Goal: Manage account settings

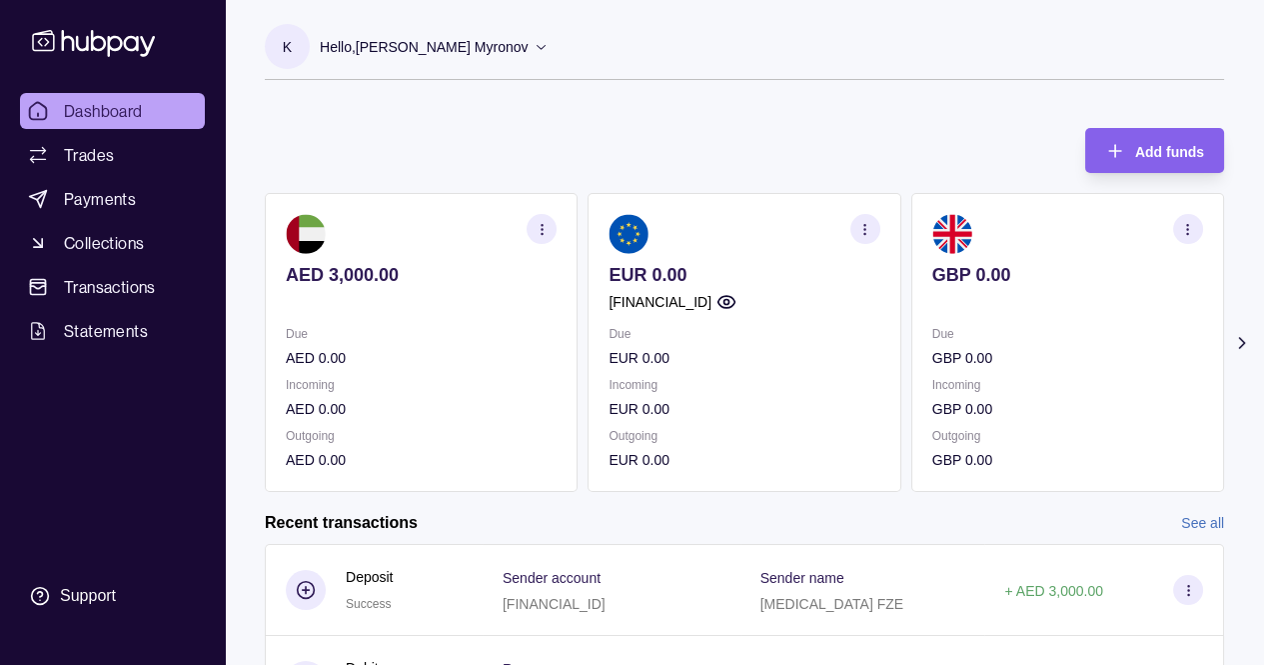
click at [1247, 335] on icon at bounding box center [1242, 343] width 20 height 20
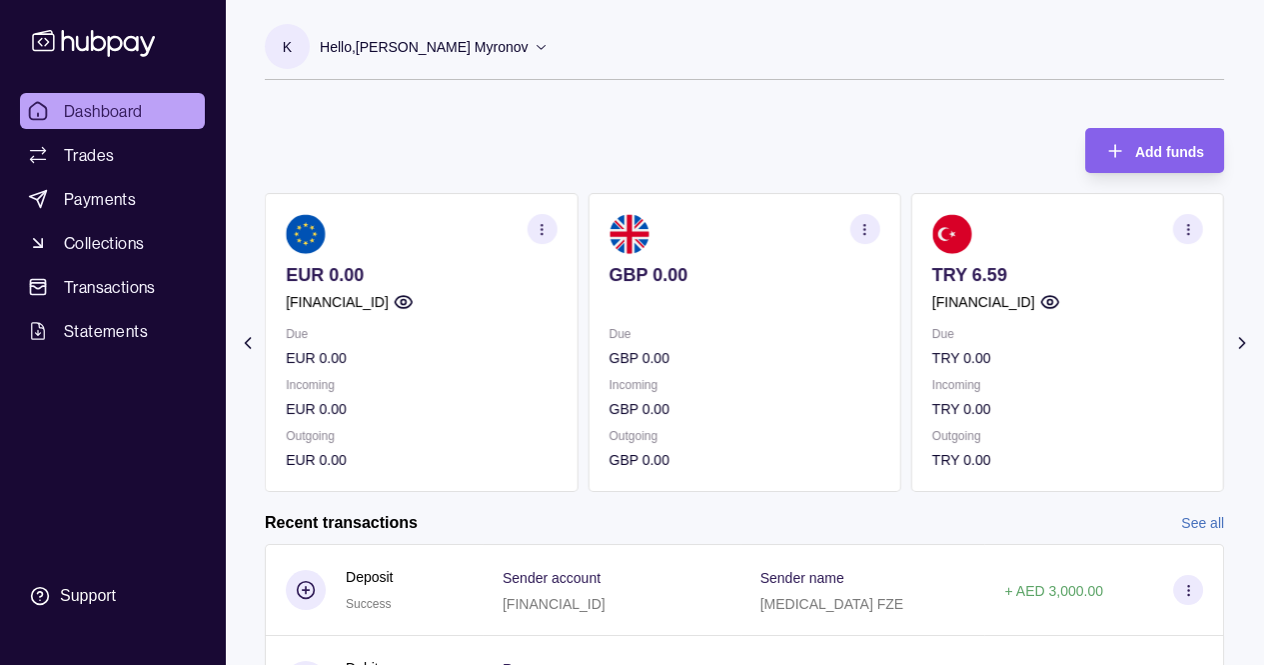
click at [1247, 335] on icon at bounding box center [1242, 343] width 20 height 20
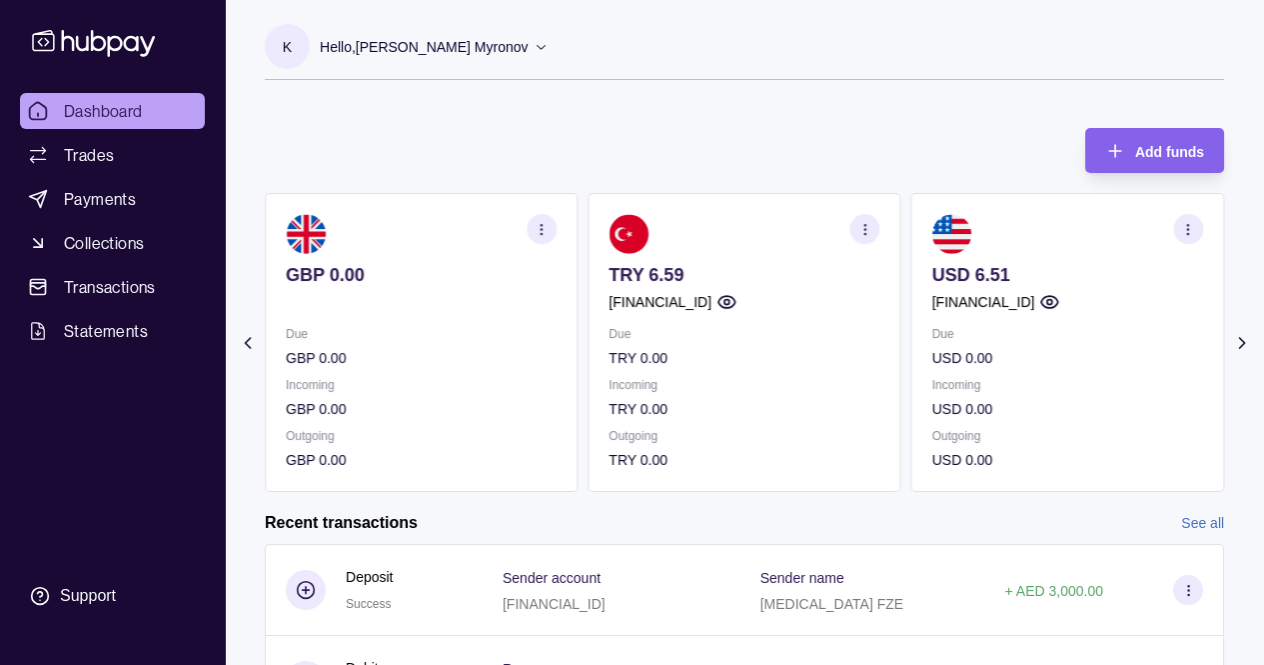
click at [1243, 344] on icon at bounding box center [1241, 343] width 5 height 10
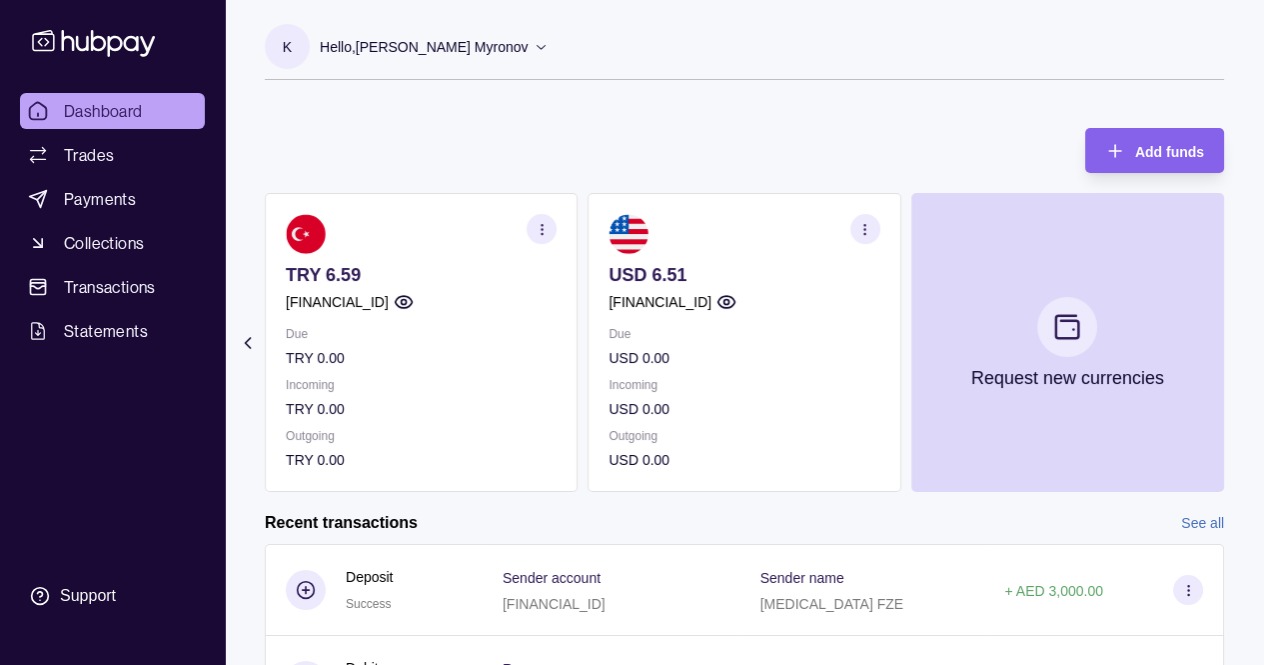
click at [411, 37] on p "Hello, Klym Myronov" at bounding box center [424, 47] width 209 height 22
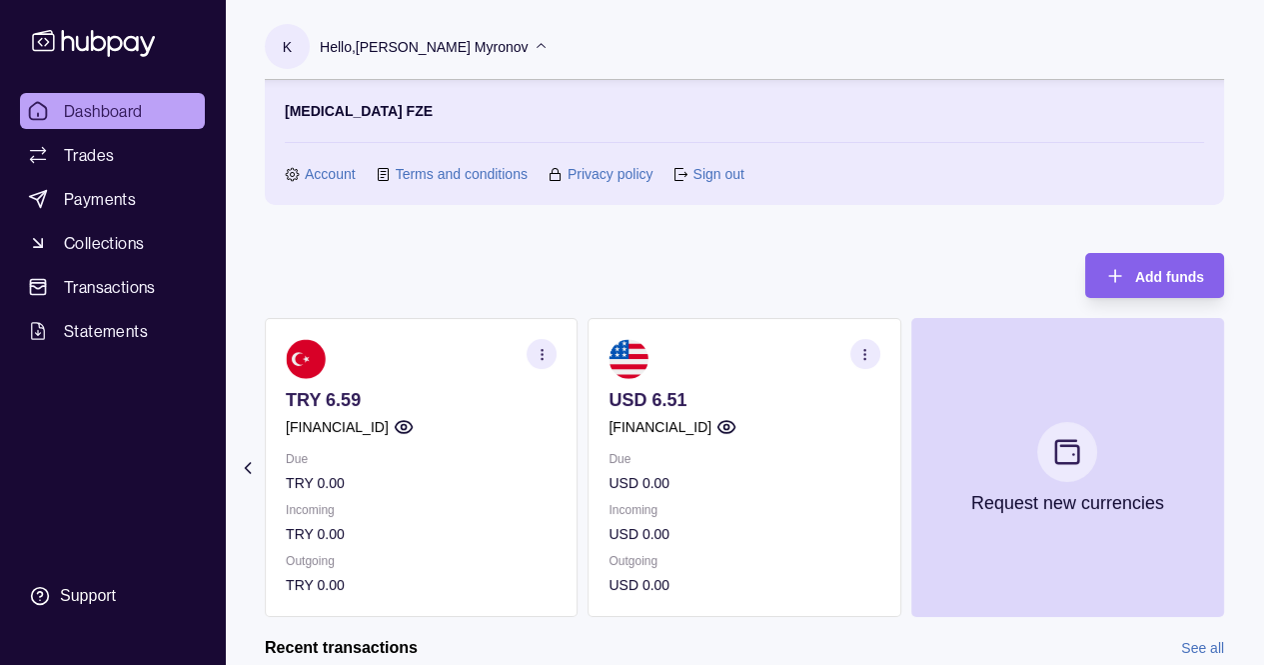
click at [335, 172] on link "Account" at bounding box center [330, 174] width 51 height 22
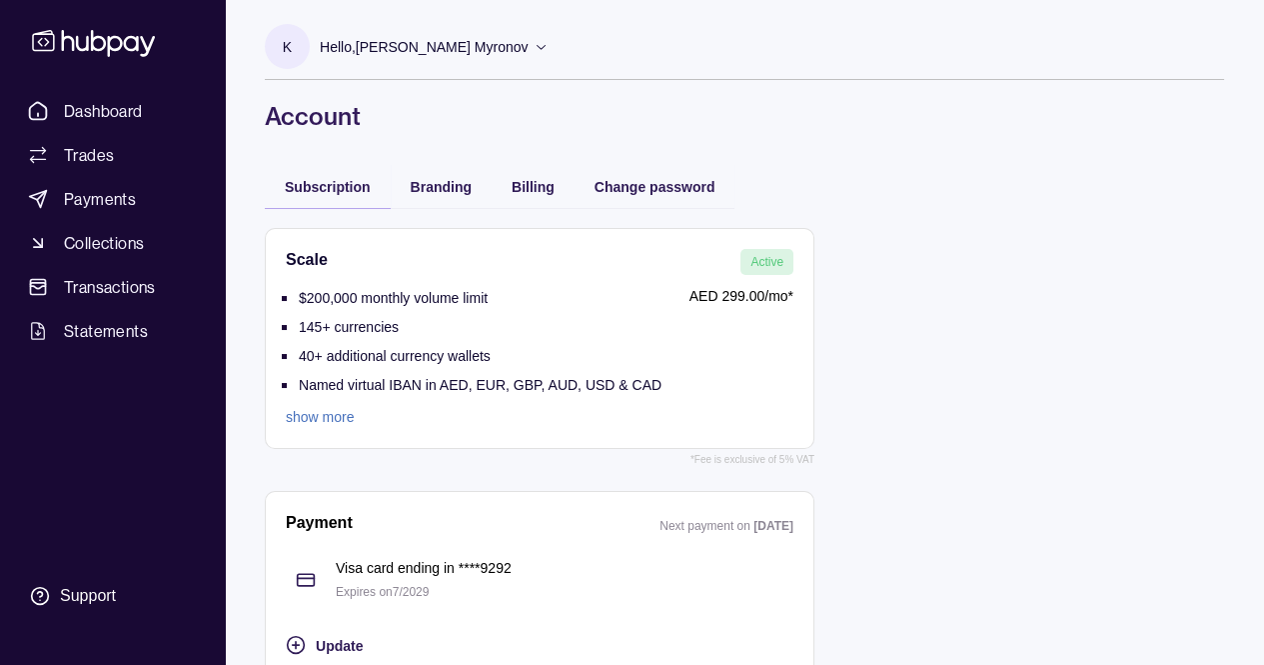
scroll to position [33, 0]
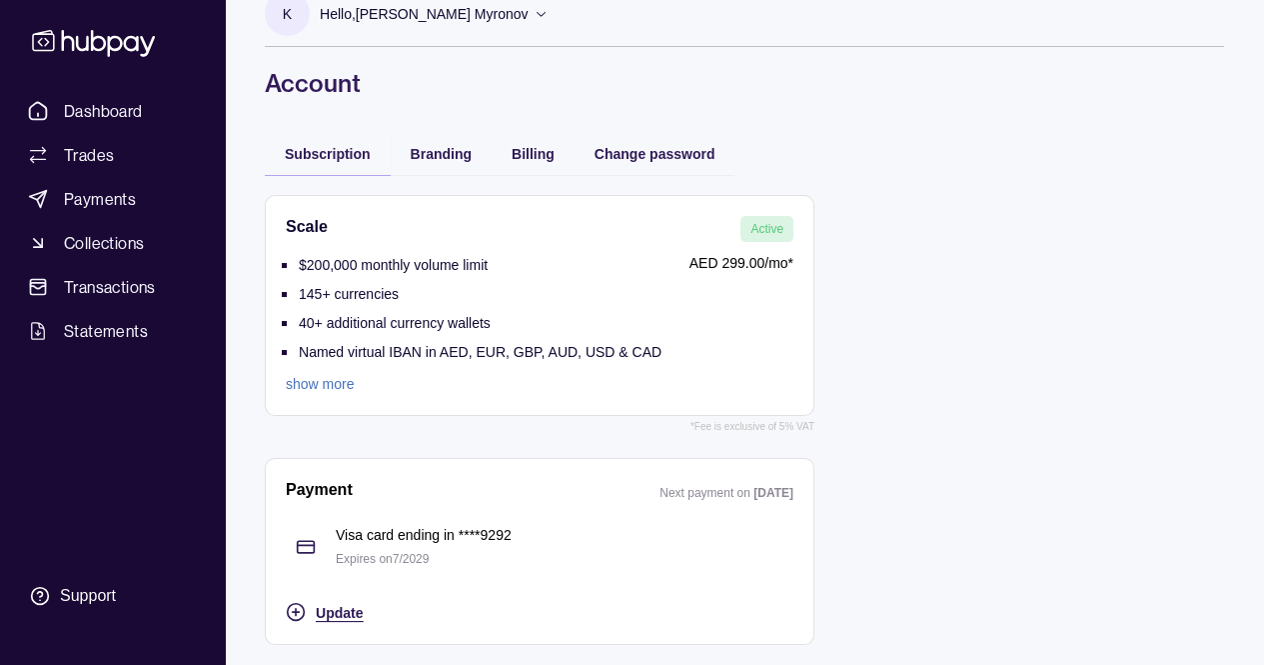
click at [326, 605] on span "Update" at bounding box center [339, 613] width 47 height 16
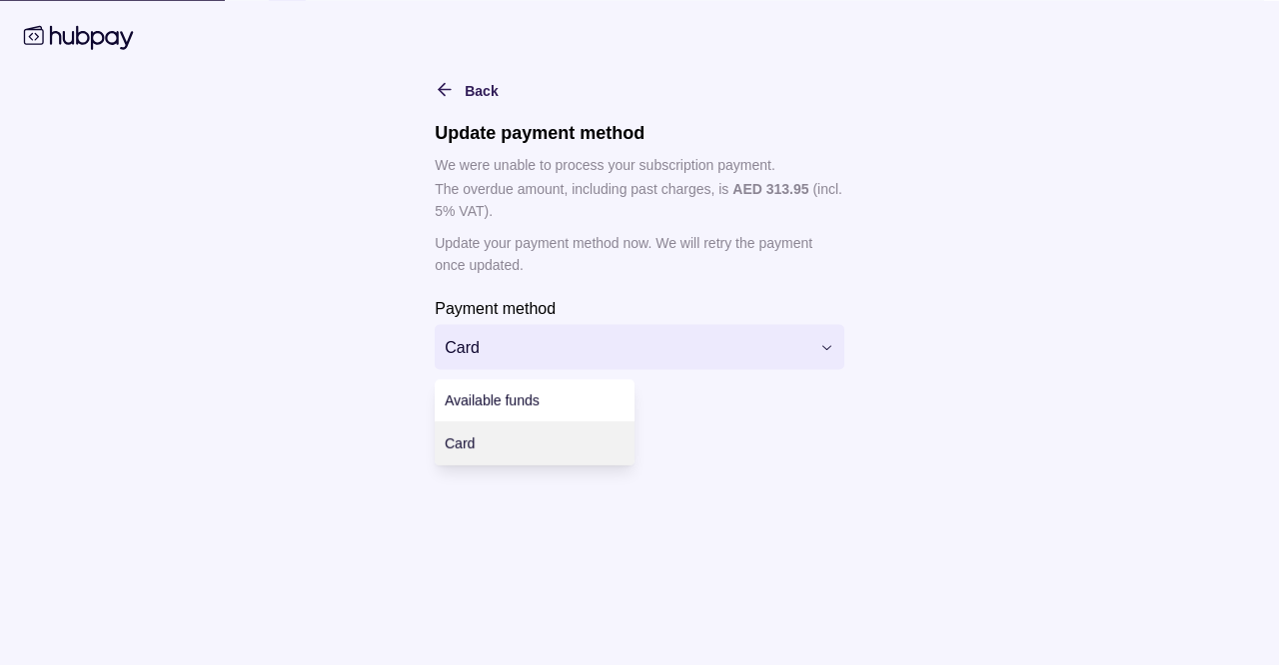
click at [597, 345] on html "**********" at bounding box center [639, 316] width 1279 height 698
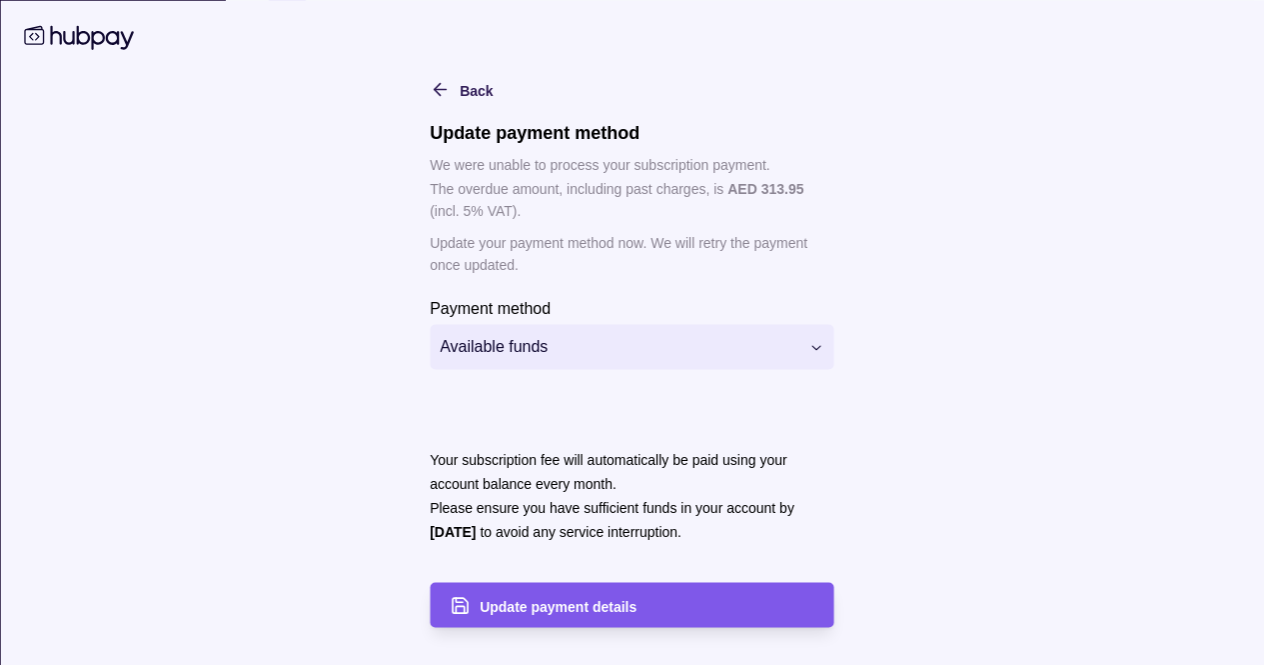
click at [568, 604] on span "Update payment details" at bounding box center [558, 606] width 157 height 16
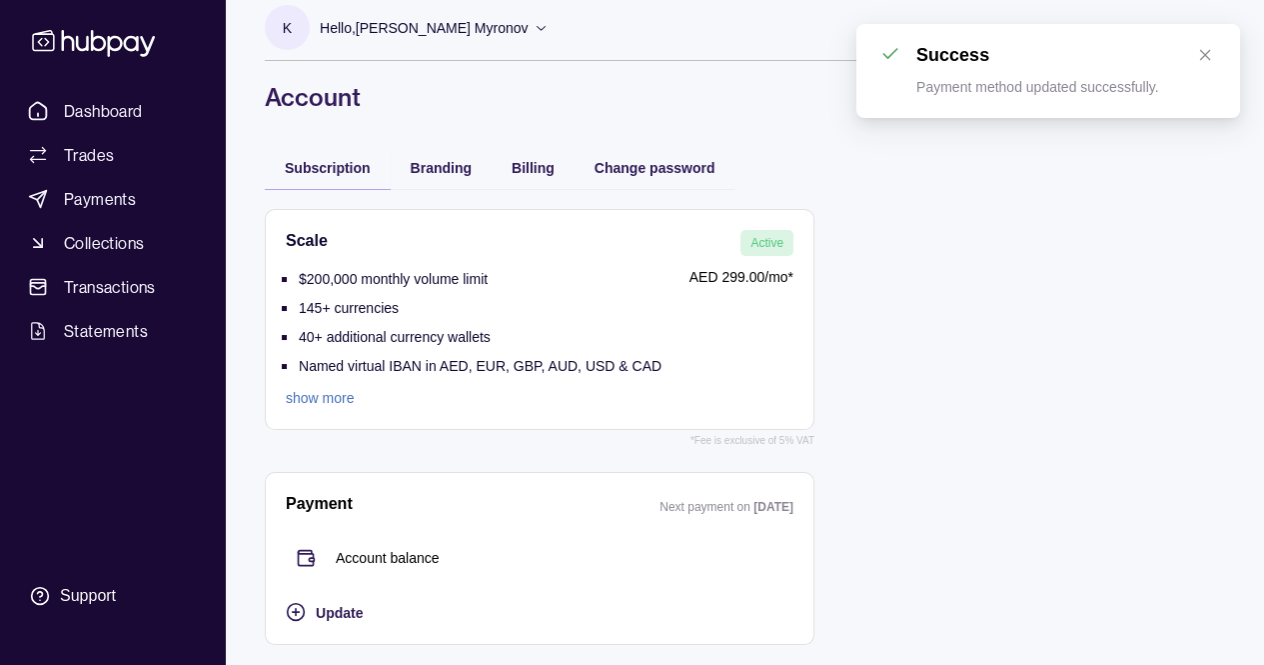
scroll to position [0, 0]
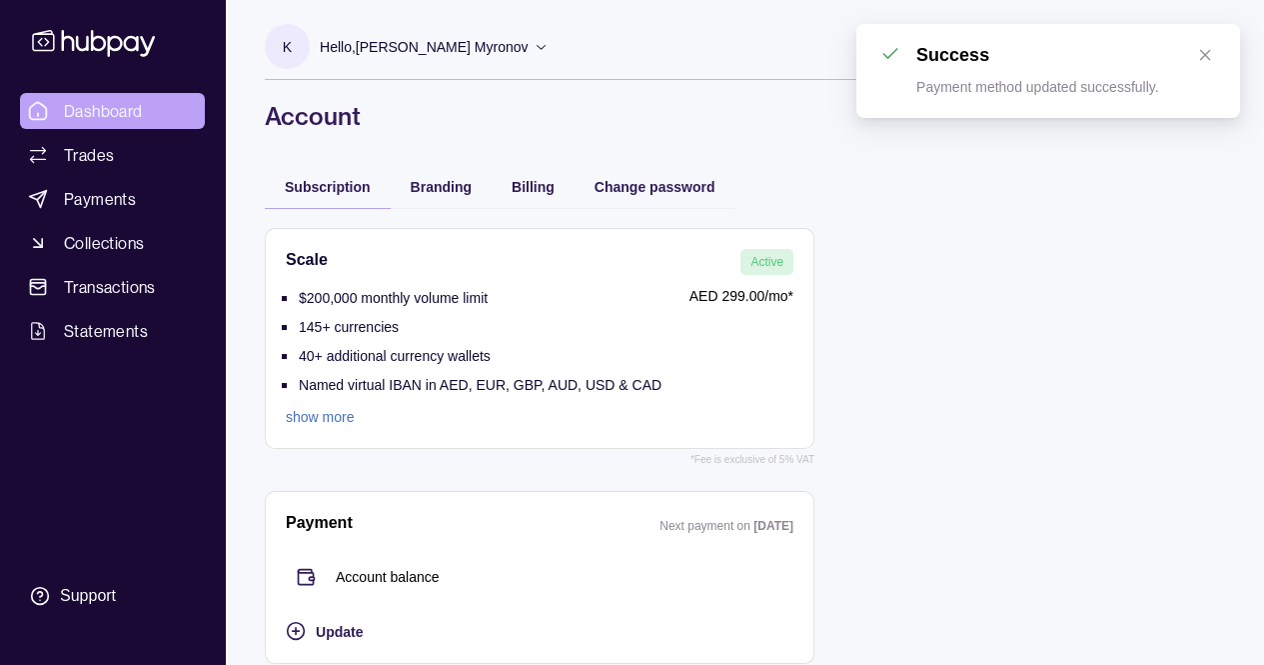
click at [148, 109] on link "Dashboard" at bounding box center [112, 111] width 185 height 36
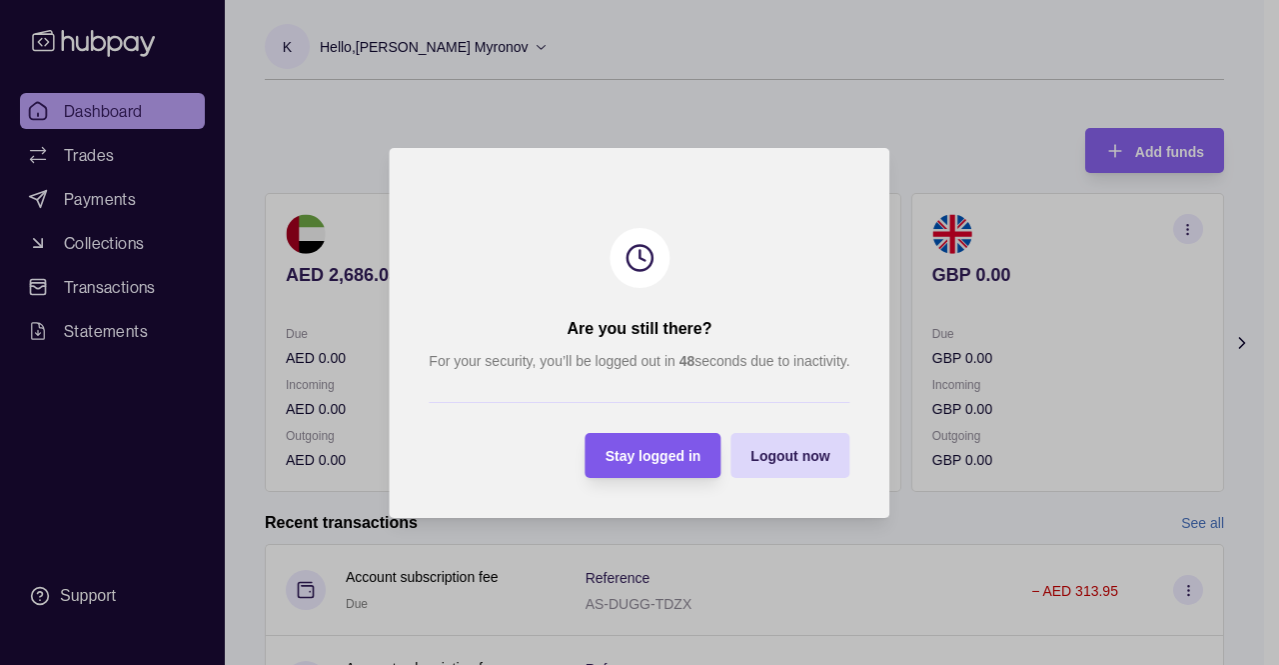
click at [681, 448] on span "Stay logged in" at bounding box center [654, 456] width 96 height 16
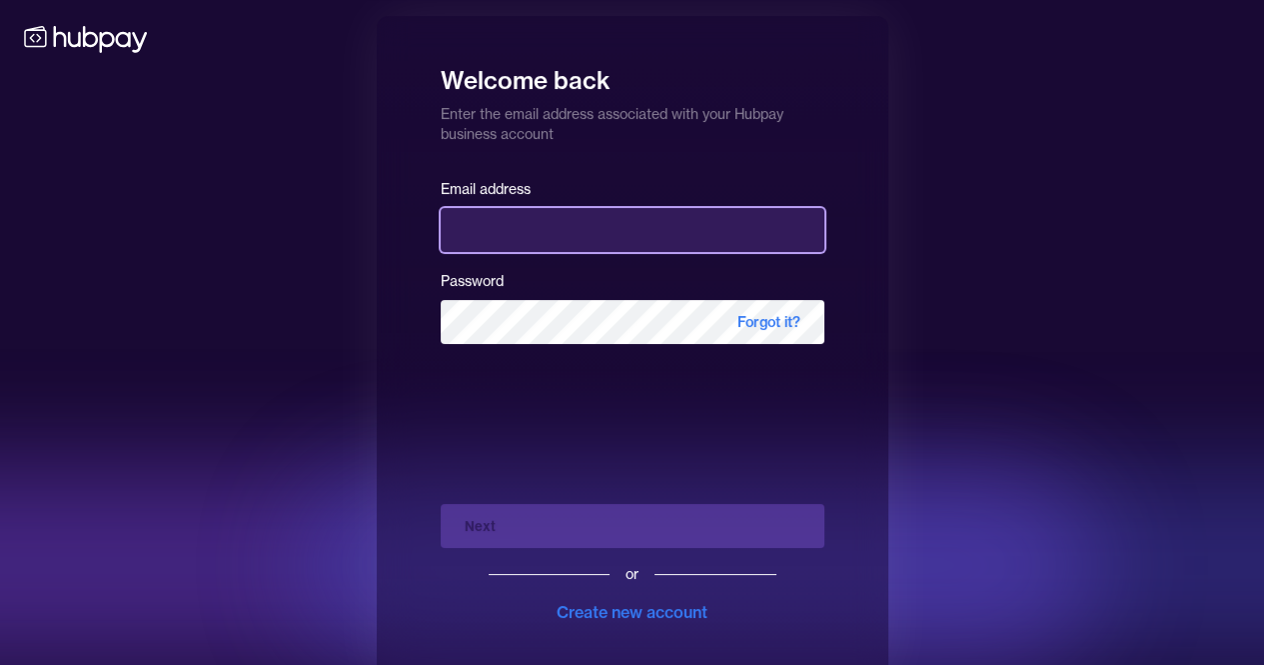
click at [686, 238] on input "email" at bounding box center [633, 230] width 384 height 44
